Goal: Transaction & Acquisition: Purchase product/service

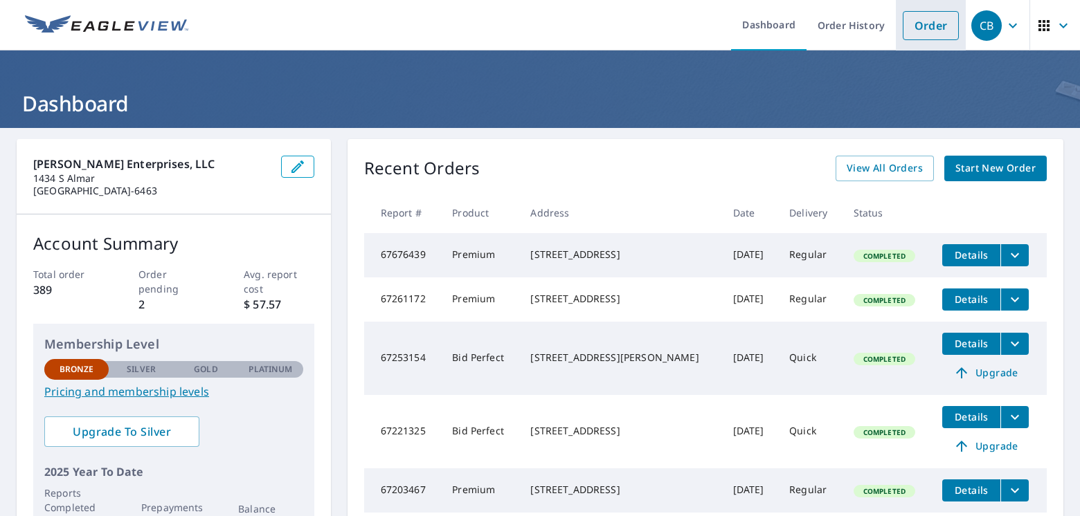
click at [908, 23] on link "Order" at bounding box center [930, 25] width 56 height 29
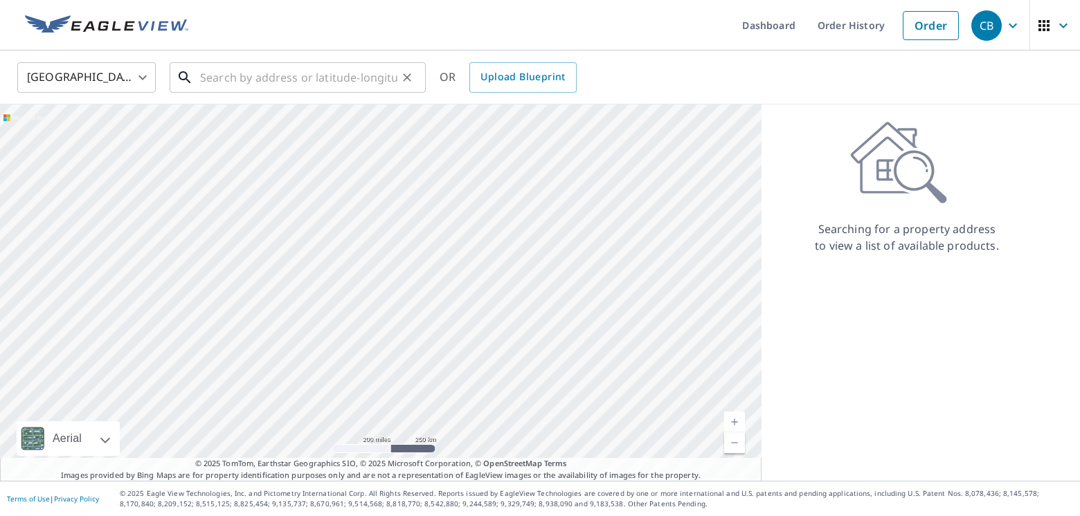
click at [239, 81] on input "text" at bounding box center [298, 77] width 197 height 39
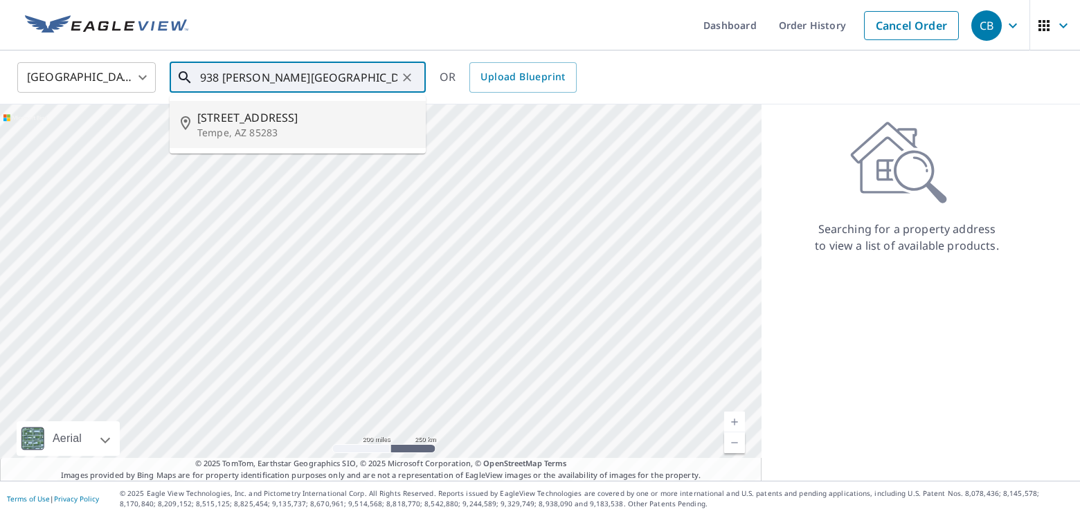
click at [307, 126] on span "[STREET_ADDRESS]" at bounding box center [305, 117] width 217 height 17
type input "[STREET_ADDRESS][PERSON_NAME]"
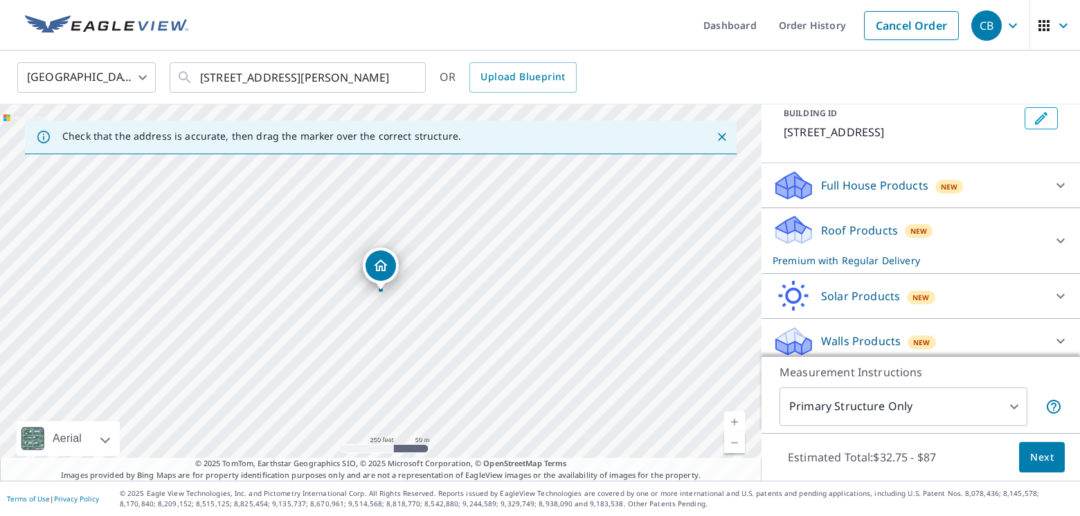
scroll to position [125, 0]
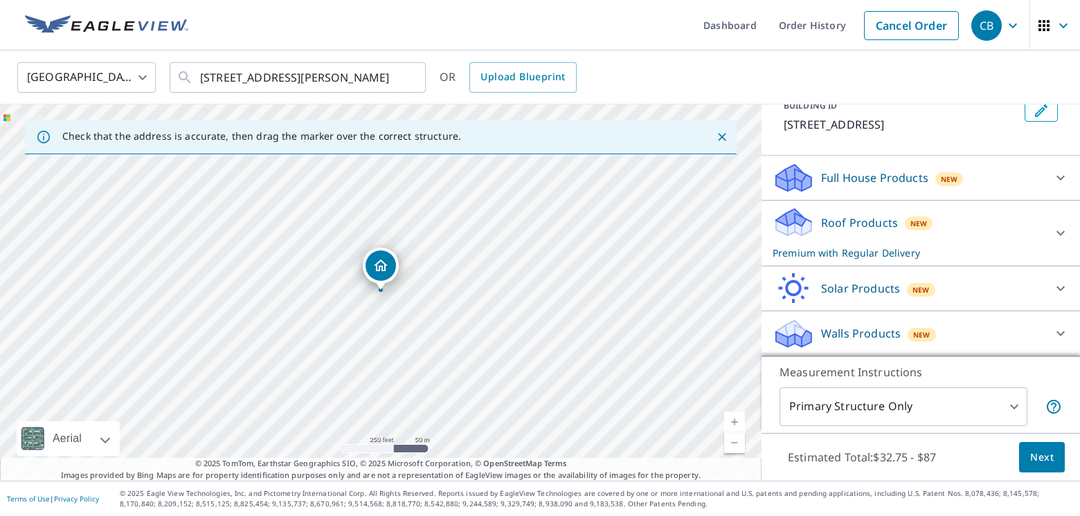
click at [1057, 225] on icon at bounding box center [1060, 233] width 17 height 17
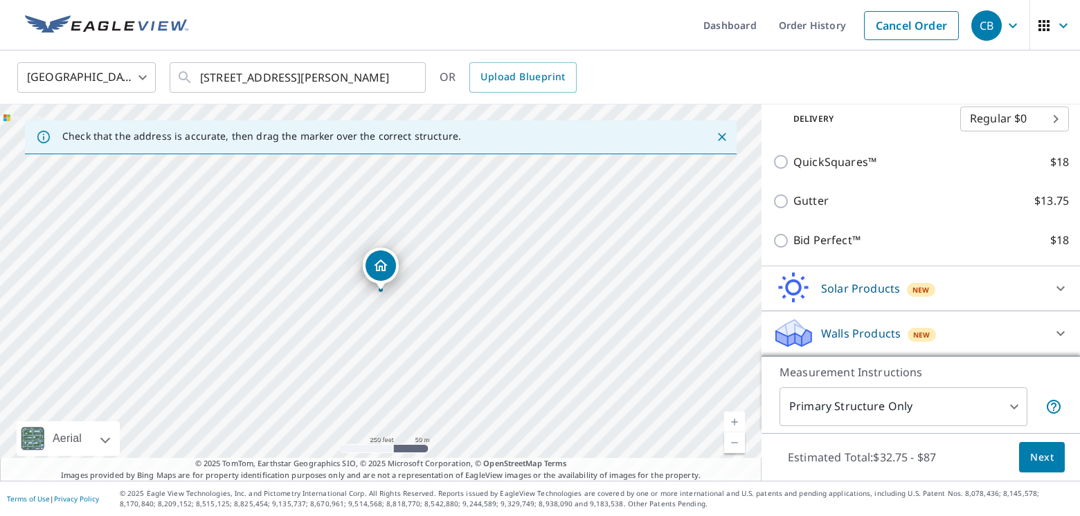
scroll to position [288, 0]
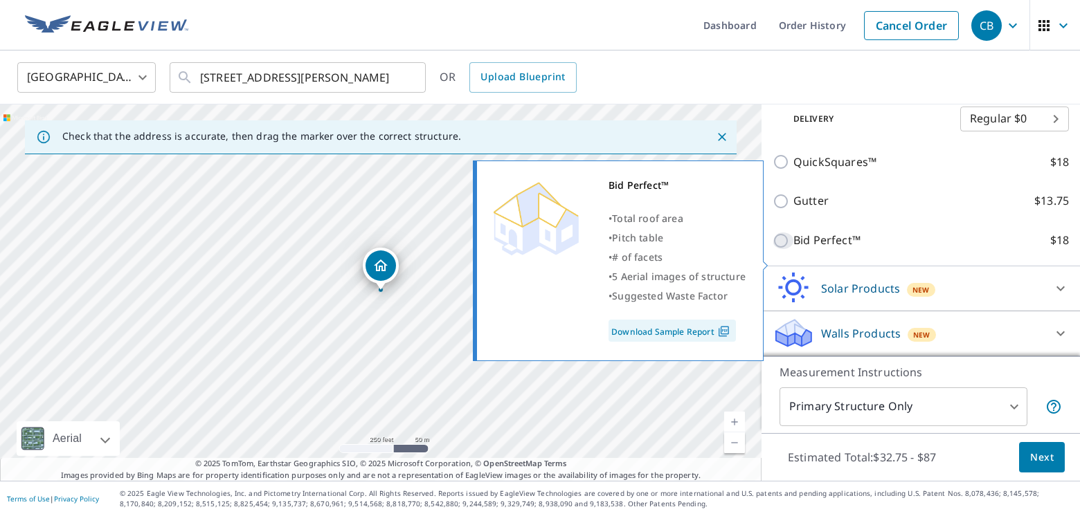
click at [783, 249] on input "Bid Perfect™ $18" at bounding box center [782, 241] width 21 height 17
checkbox input "true"
type input "1"
checkbox input "false"
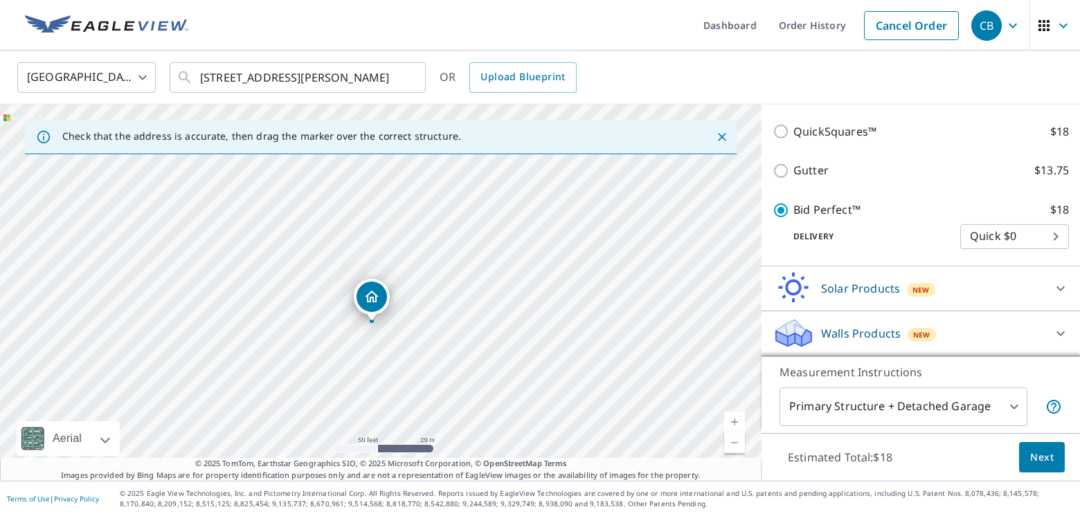
drag, startPoint x: 465, startPoint y: 314, endPoint x: 635, endPoint y: 322, distance: 170.5
click at [650, 321] on div "[STREET_ADDRESS][PERSON_NAME]" at bounding box center [380, 293] width 761 height 377
drag, startPoint x: 524, startPoint y: 300, endPoint x: 696, endPoint y: 289, distance: 172.0
click at [696, 289] on div "[STREET_ADDRESS][PERSON_NAME]" at bounding box center [380, 293] width 761 height 377
click at [1041, 458] on span "Next" at bounding box center [1042, 457] width 24 height 17
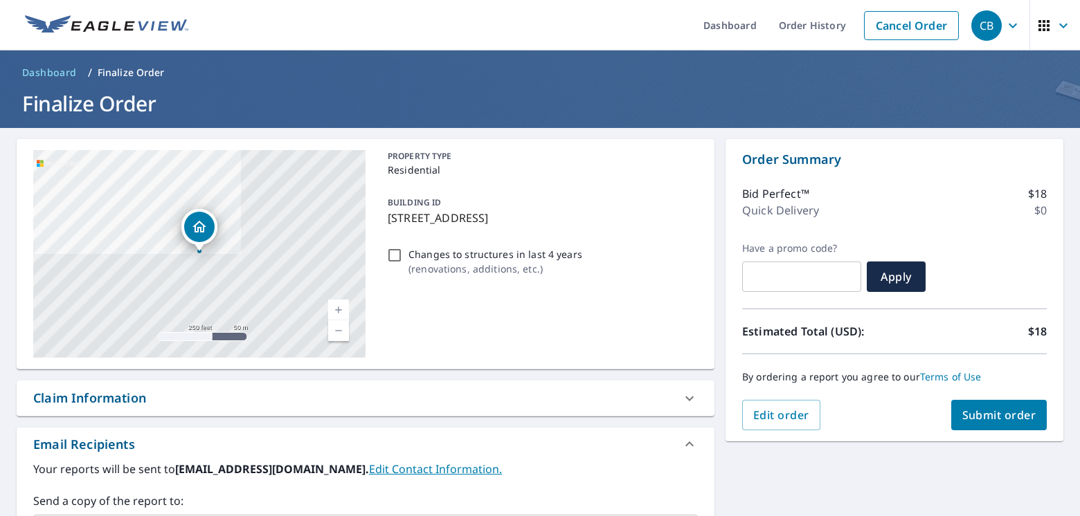
click at [1010, 419] on span "Submit order" at bounding box center [999, 415] width 74 height 15
